Goal: Contribute content

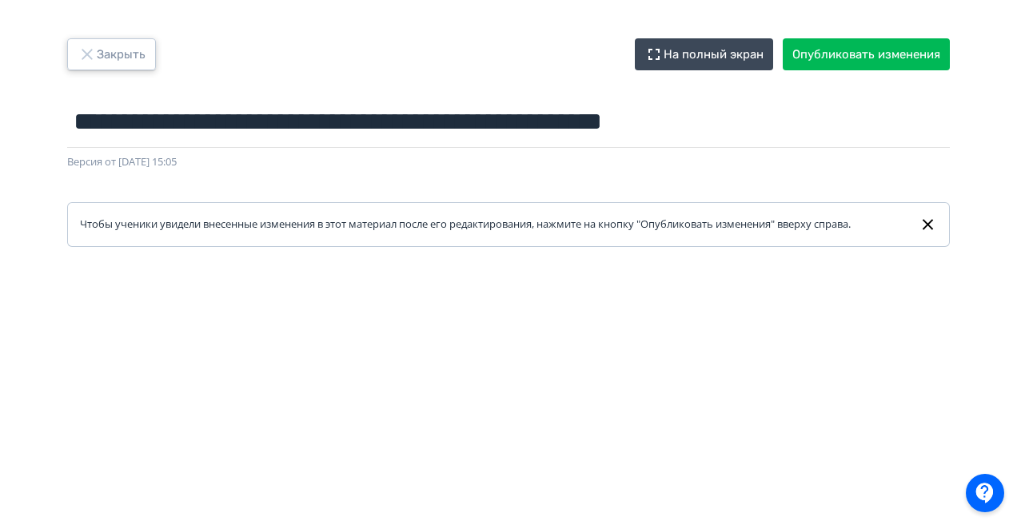
click at [112, 56] on button "Закрыть" at bounding box center [111, 54] width 89 height 32
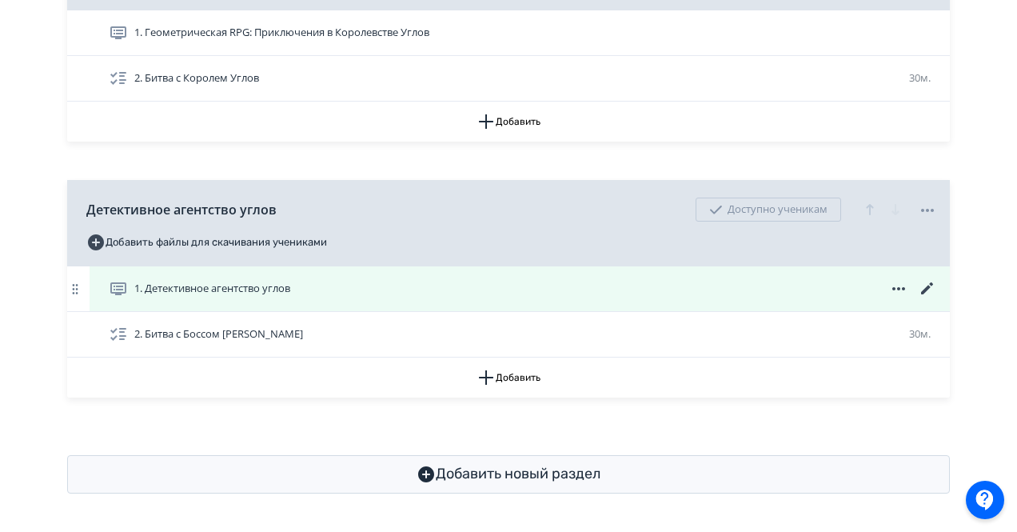
scroll to position [536, 0]
click at [923, 288] on icon at bounding box center [927, 288] width 19 height 19
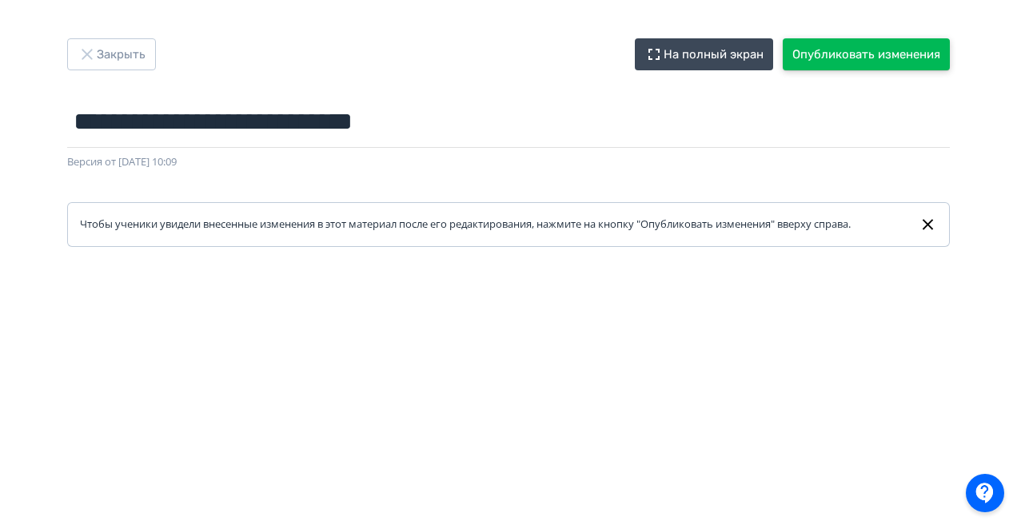
click at [847, 54] on button "Опубликовать изменения" at bounding box center [866, 54] width 167 height 32
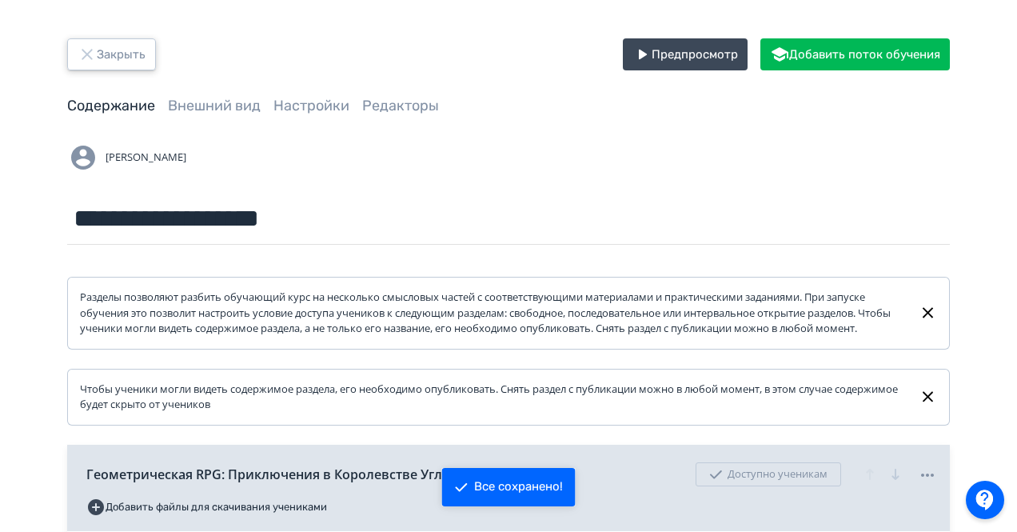
click at [100, 52] on button "Закрыть" at bounding box center [111, 54] width 89 height 32
